Goal: Task Accomplishment & Management: Manage account settings

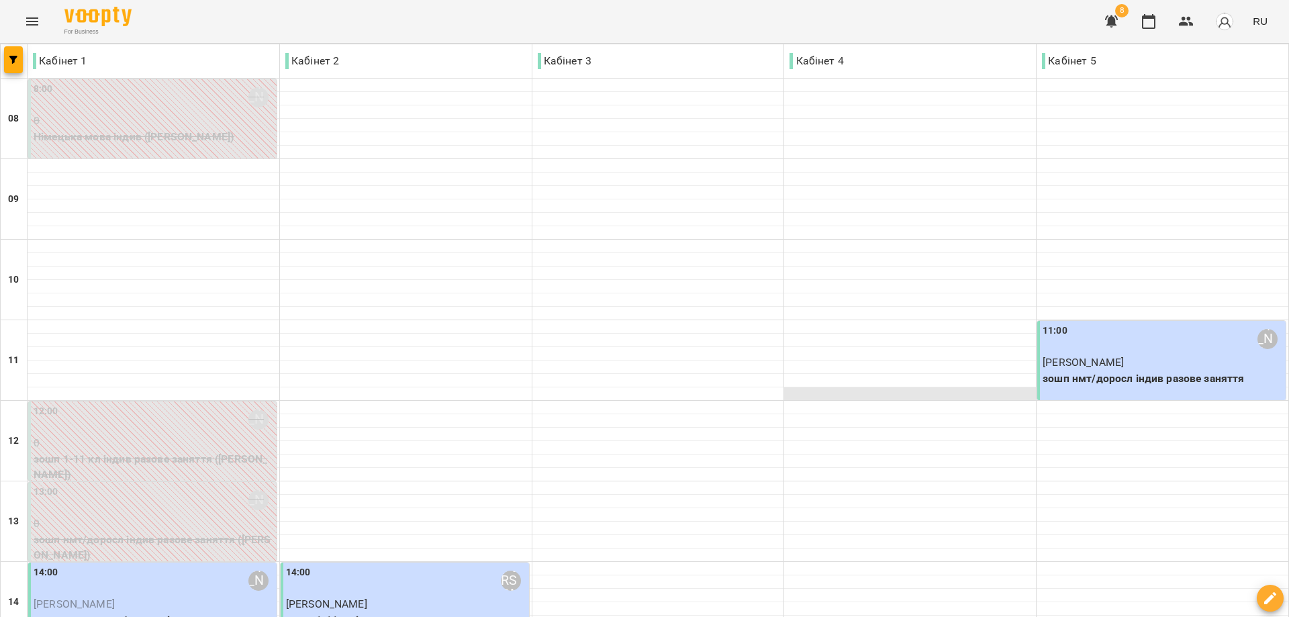
scroll to position [201, 0]
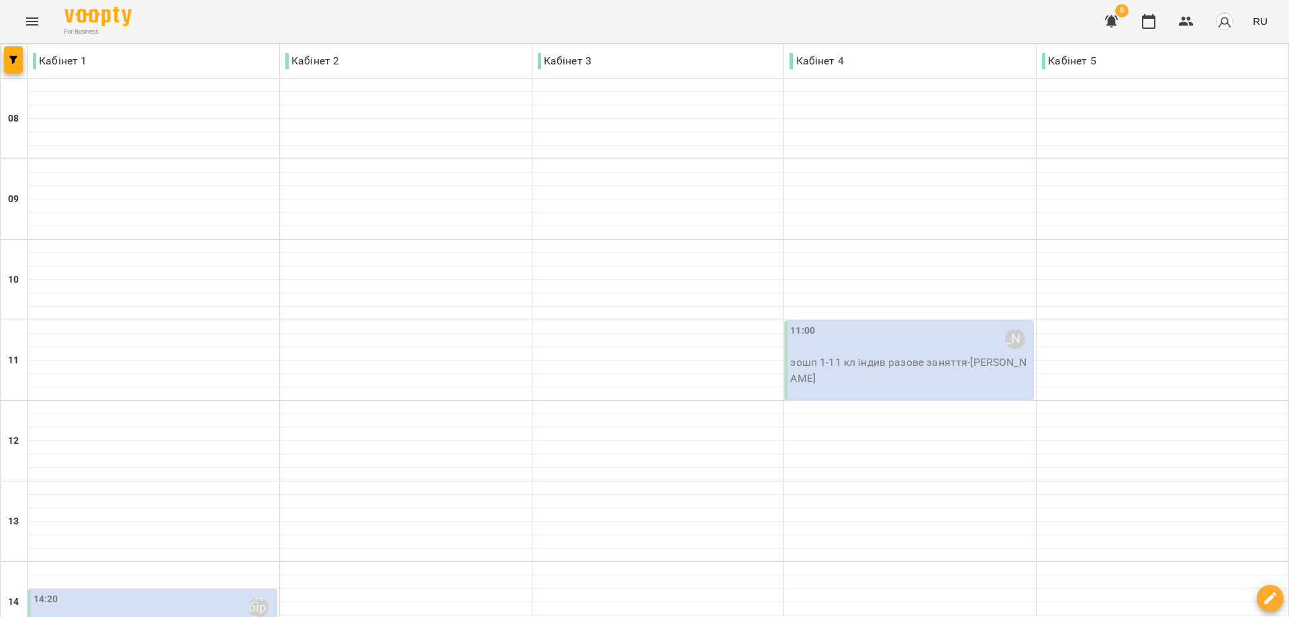
click at [940, 353] on div "11:00 [PERSON_NAME]" at bounding box center [910, 339] width 240 height 31
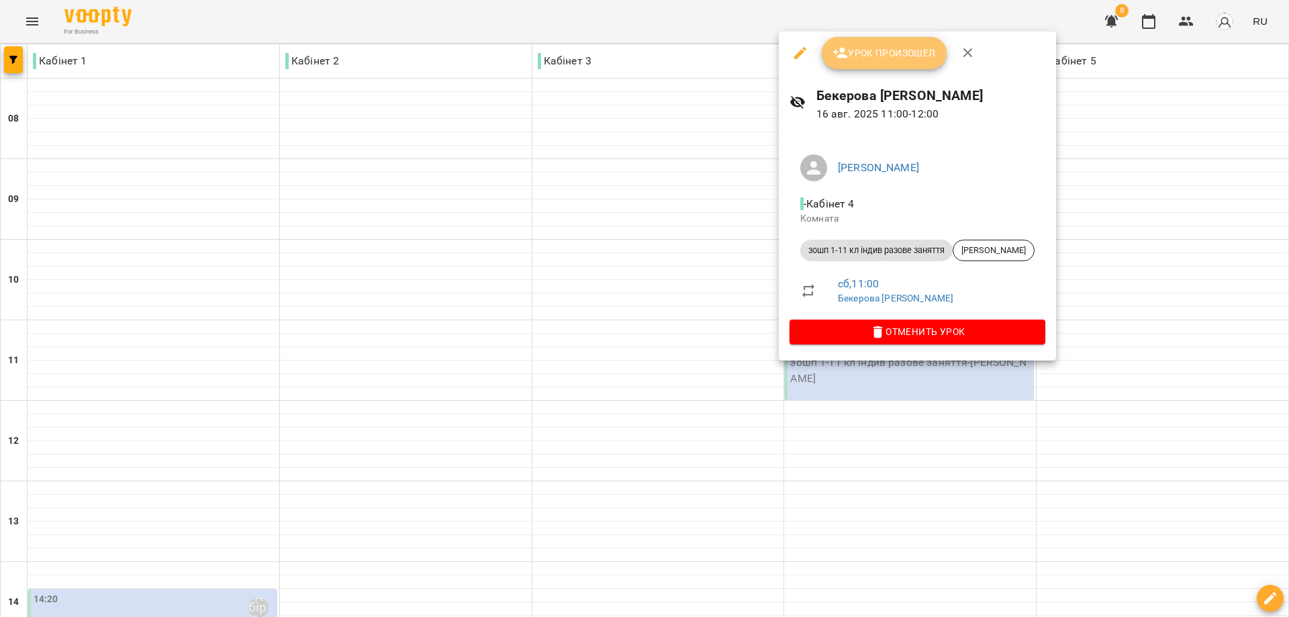
click at [898, 55] on span "Урок произошел" at bounding box center [883, 53] width 103 height 16
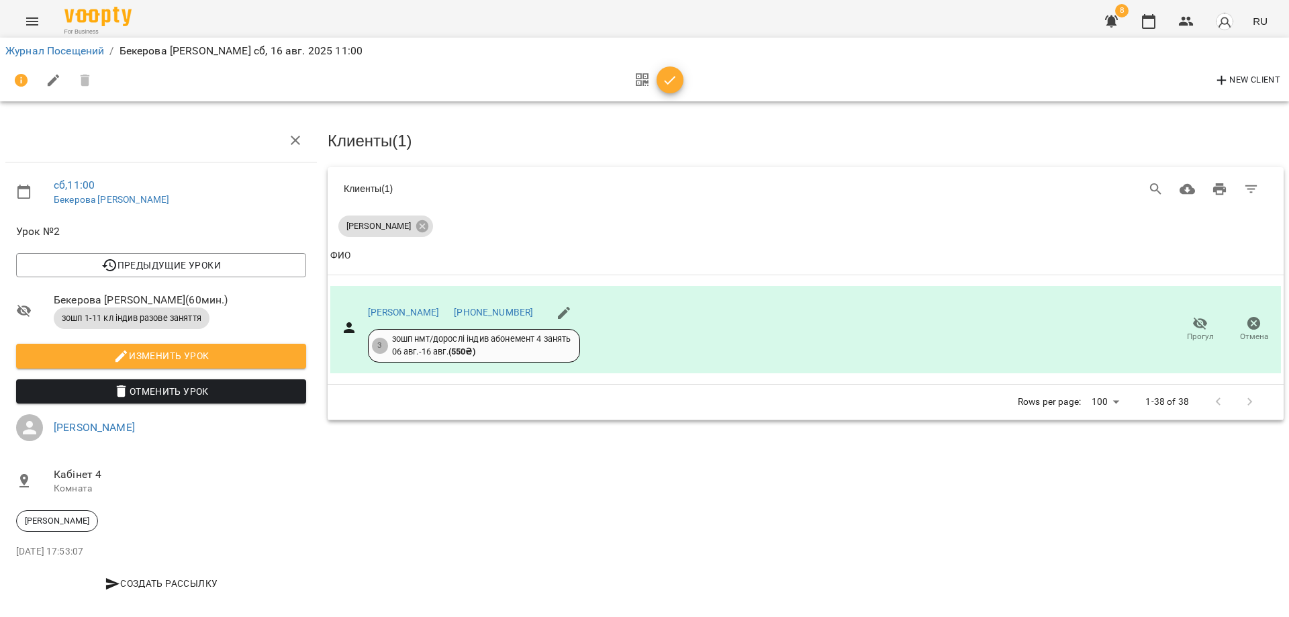
scroll to position [11, 0]
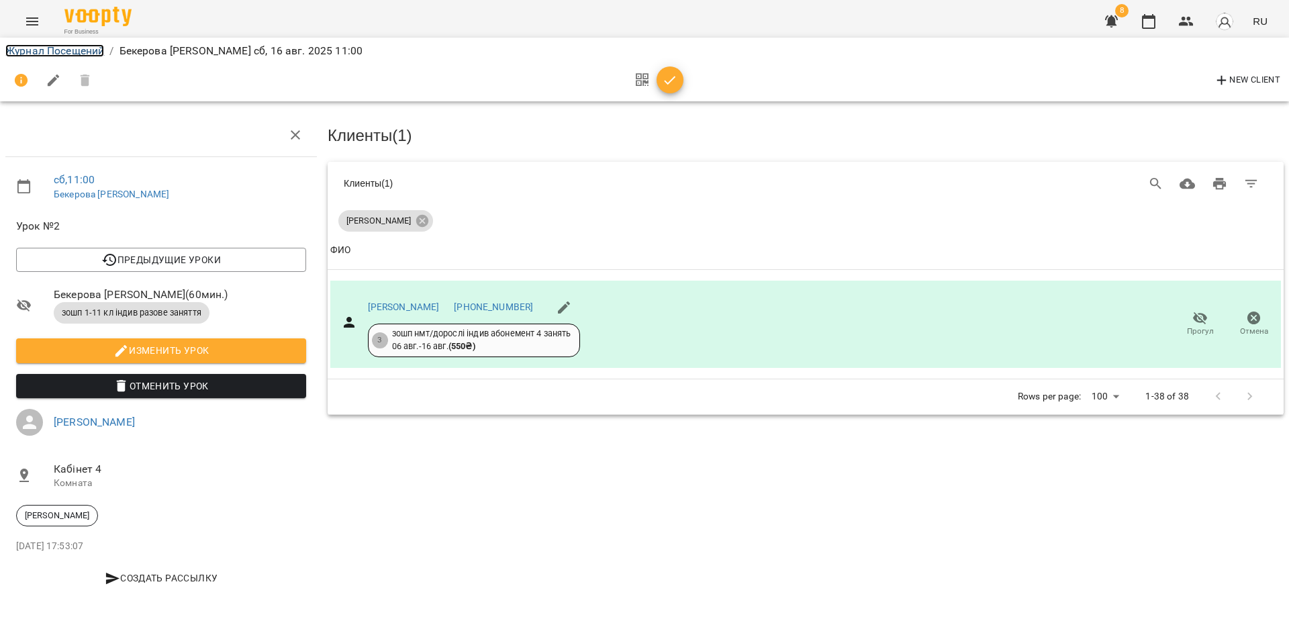
click at [56, 51] on link "Журнал Посещений" at bounding box center [54, 50] width 99 height 13
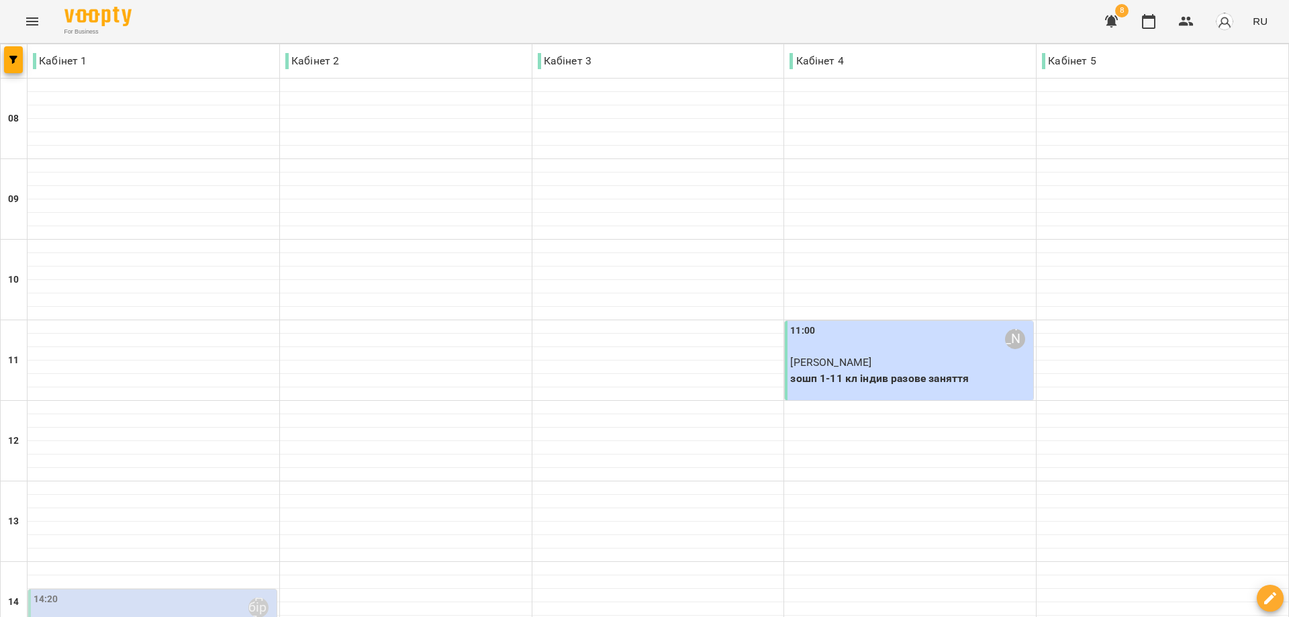
scroll to position [201, 0]
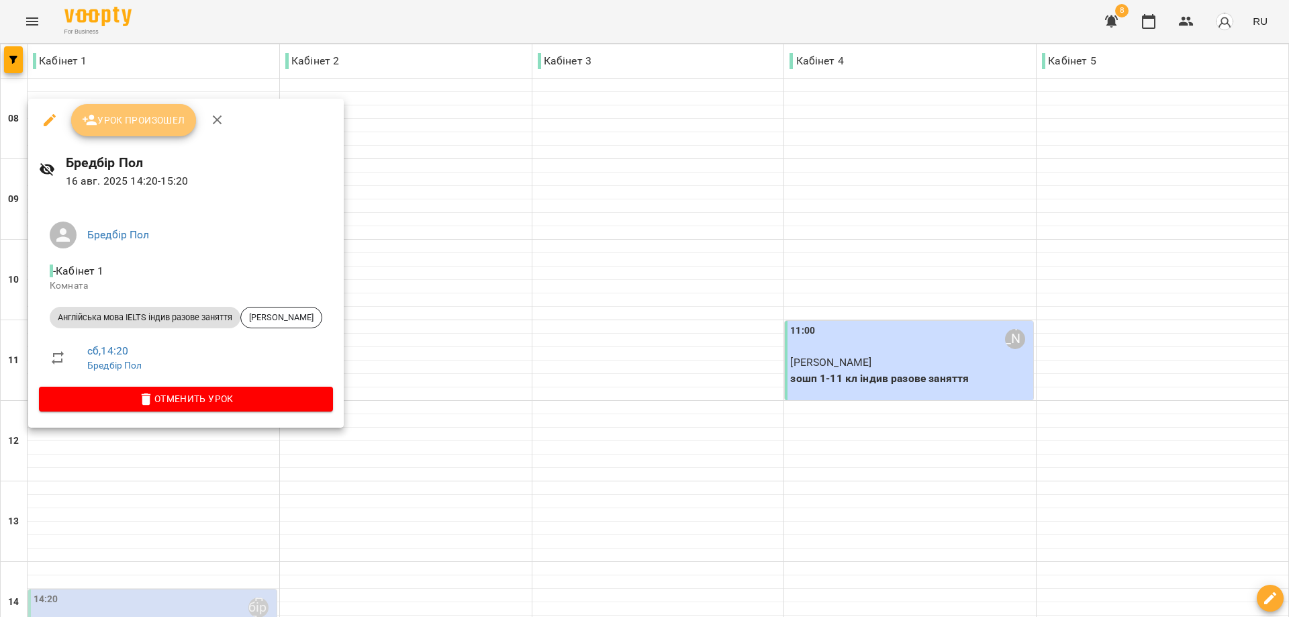
click at [144, 121] on span "Урок произошел" at bounding box center [133, 120] width 103 height 16
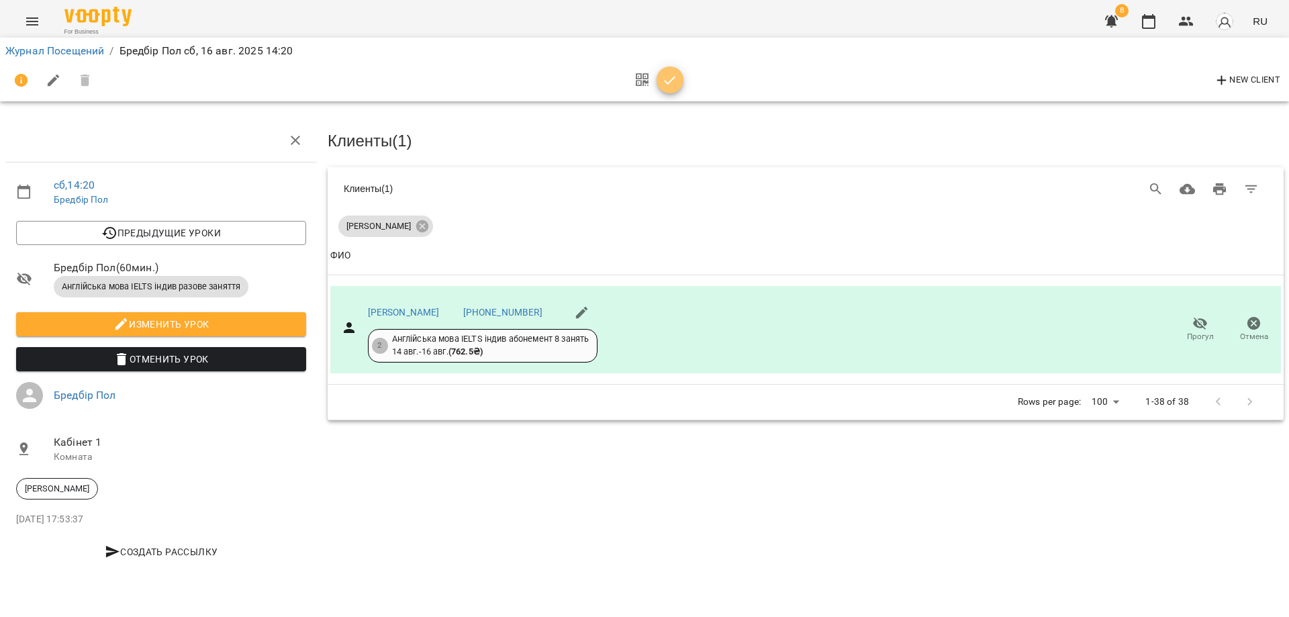
click at [675, 80] on icon "button" at bounding box center [670, 80] width 16 height 16
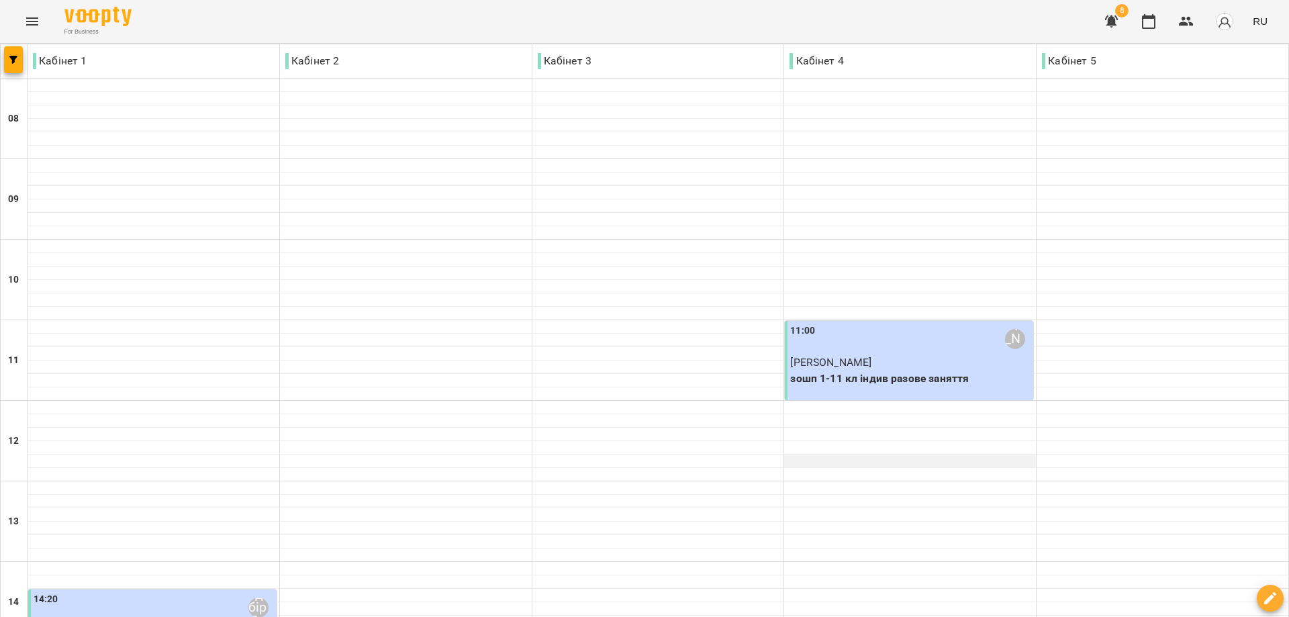
scroll to position [134, 0]
click at [905, 354] on p "[PERSON_NAME]" at bounding box center [910, 362] width 240 height 16
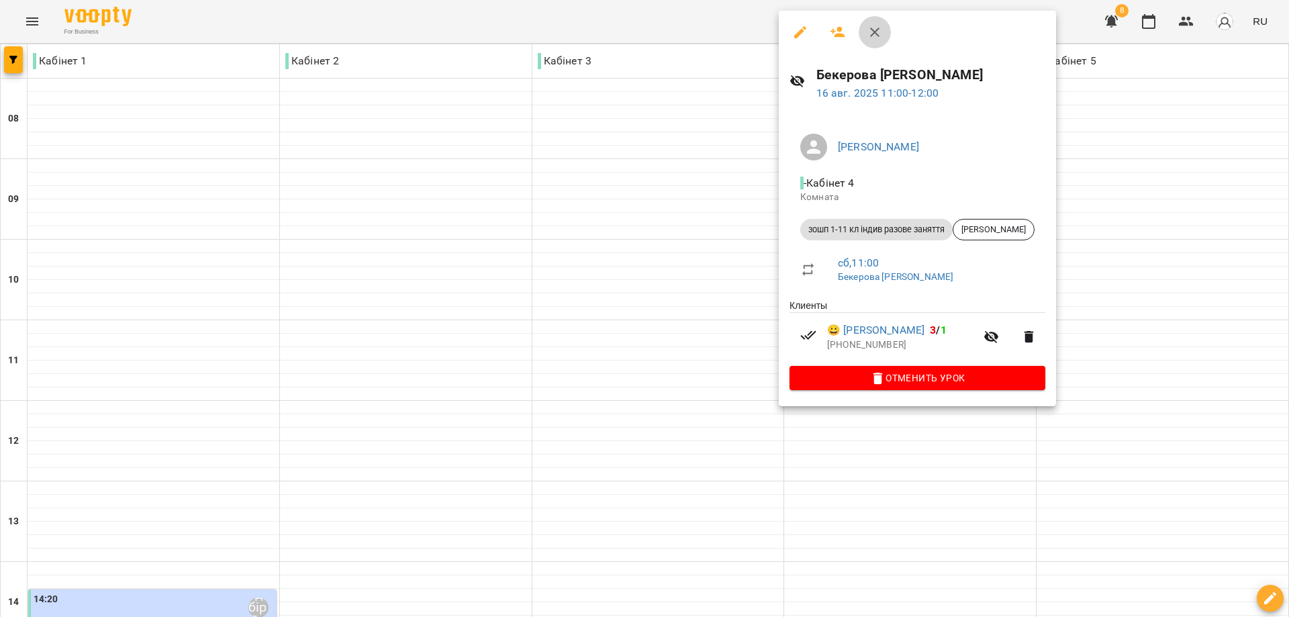
click at [875, 33] on icon "button" at bounding box center [874, 32] width 9 height 9
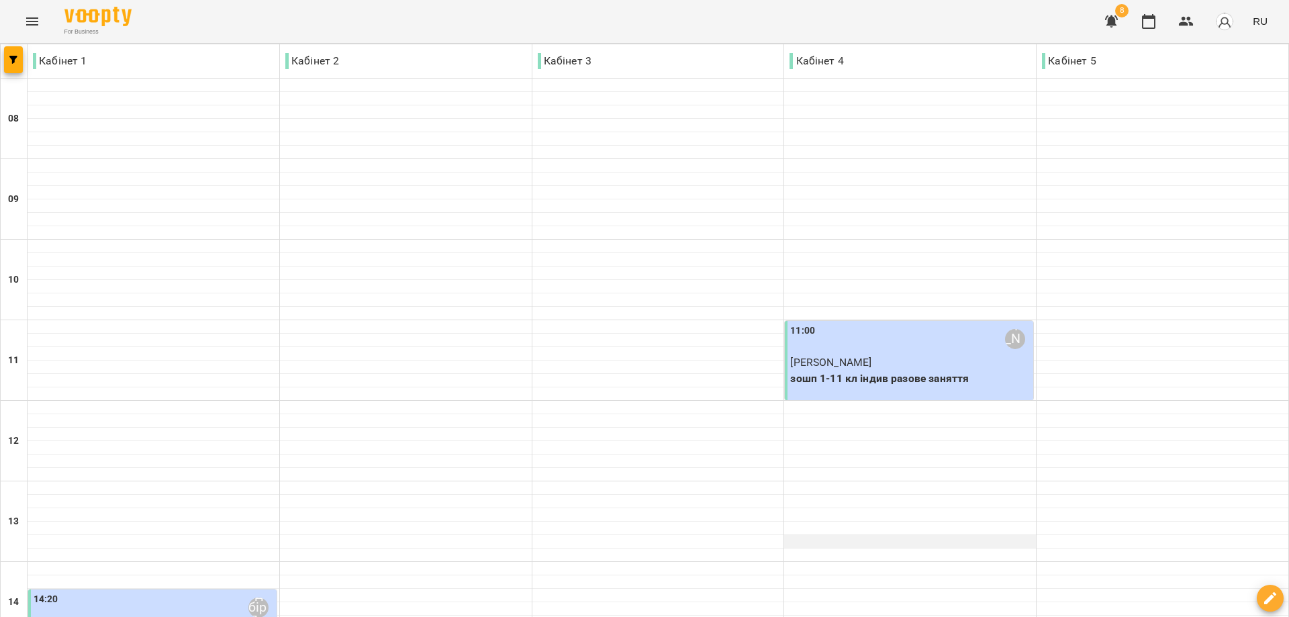
scroll to position [403, 0]
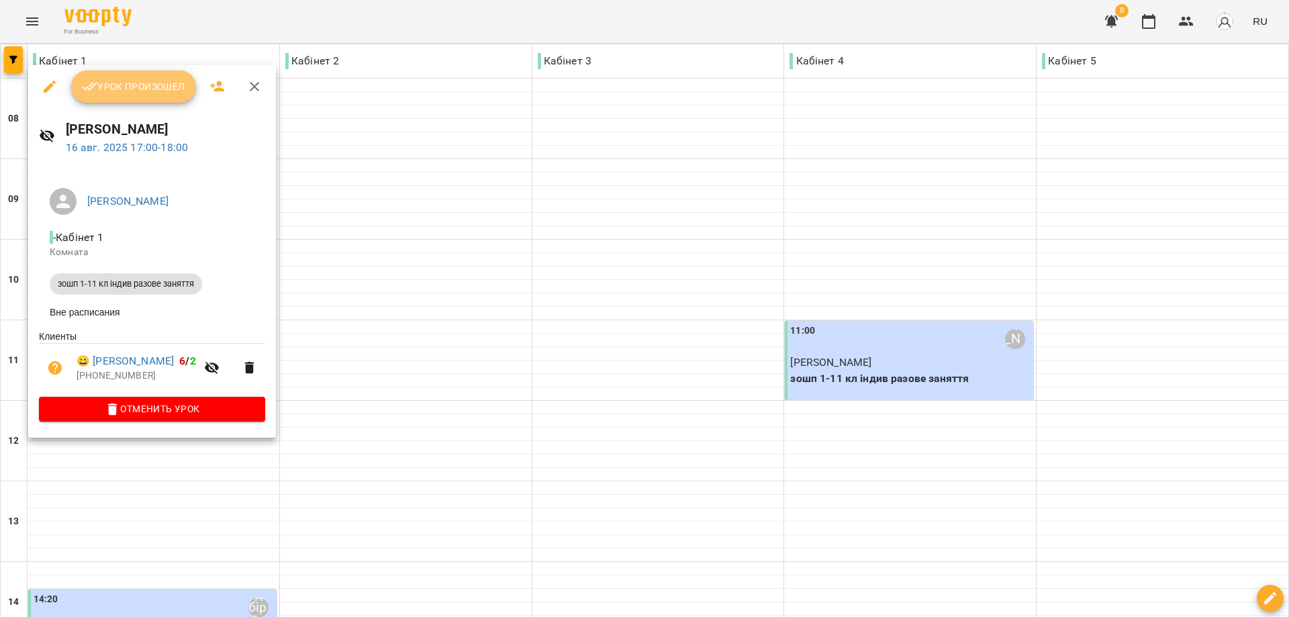
click at [126, 89] on span "Урок произошел" at bounding box center [133, 87] width 103 height 16
